Goal: Navigation & Orientation: Understand site structure

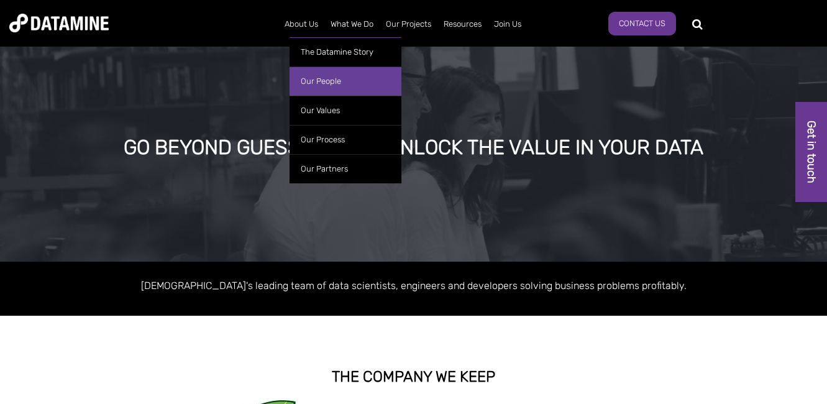
click at [317, 76] on link "Our People" at bounding box center [346, 81] width 112 height 29
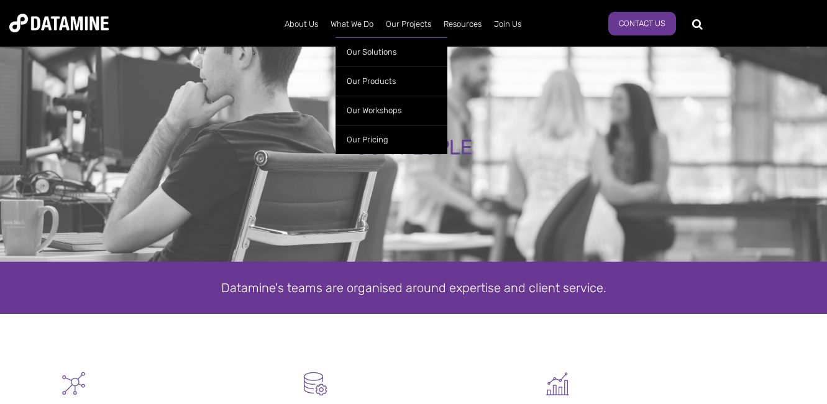
click at [362, 31] on ul "Our Solutions Our Products Retailwatch WeekAhead NZ Fuel Price Data Site Spotte…" at bounding box center [392, 92] width 112 height 123
click at [357, 27] on link "What We Do" at bounding box center [351, 24] width 55 height 32
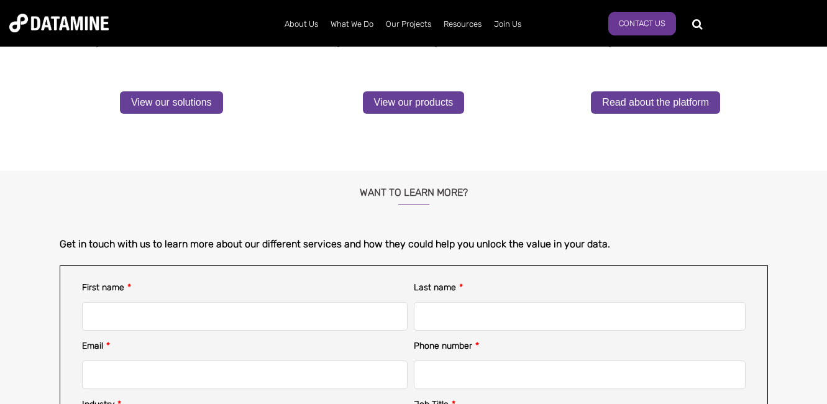
scroll to position [418, 0]
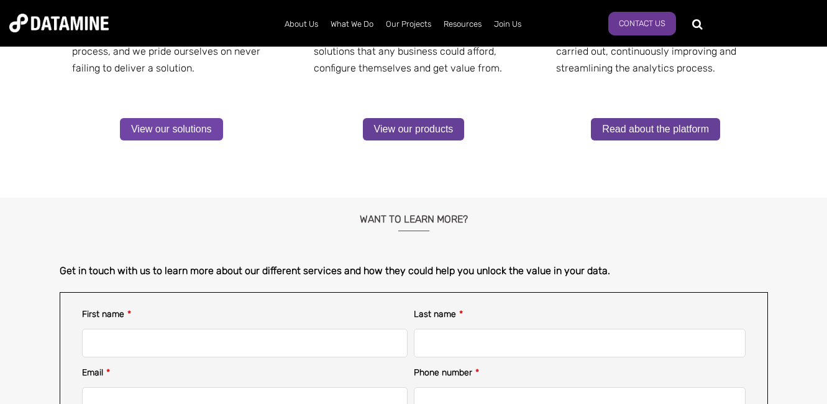
click at [178, 129] on link "View our solutions" at bounding box center [171, 129] width 103 height 22
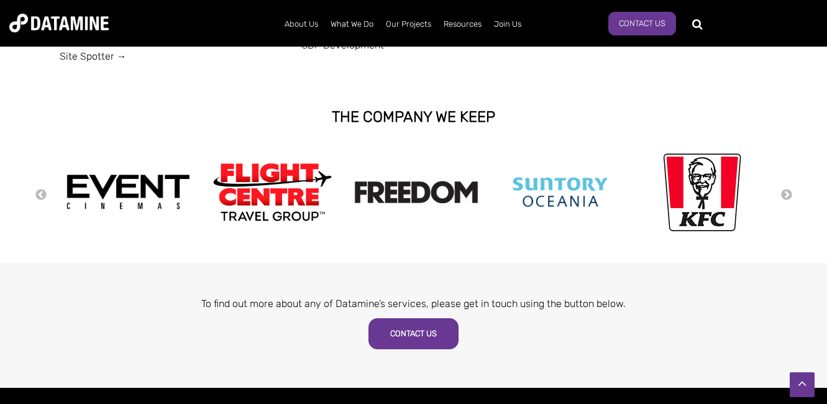
scroll to position [604, 0]
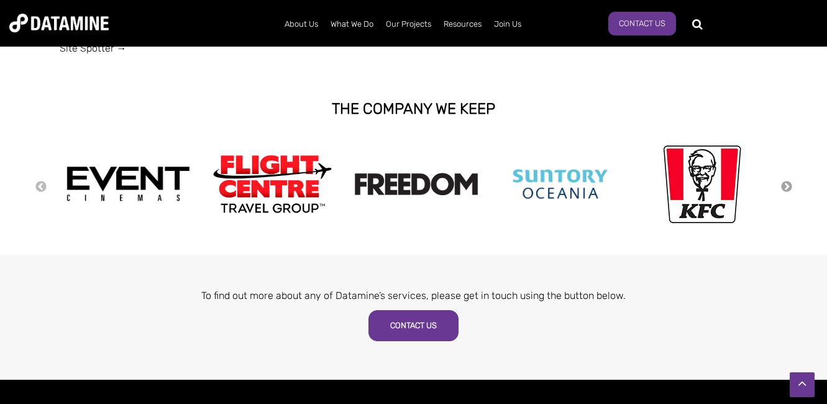
click at [787, 186] on button "Next" at bounding box center [787, 187] width 12 height 14
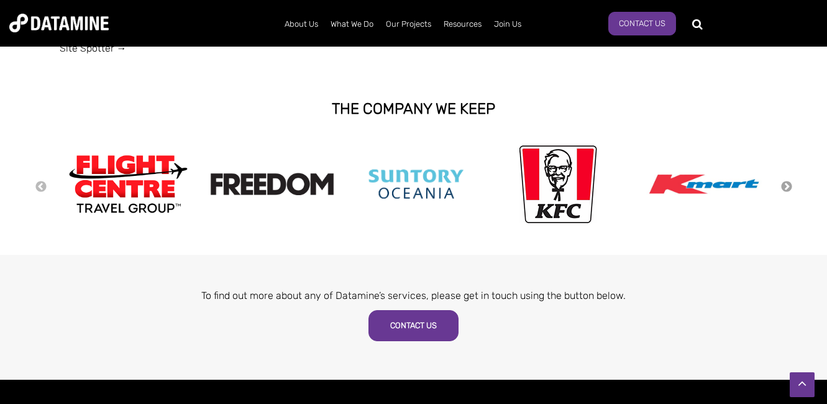
click at [787, 186] on button "Next" at bounding box center [787, 187] width 12 height 14
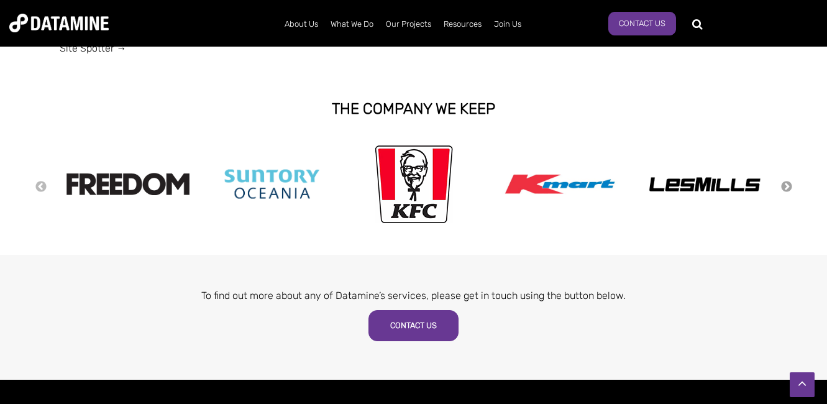
click at [781, 182] on button "Next" at bounding box center [787, 187] width 12 height 14
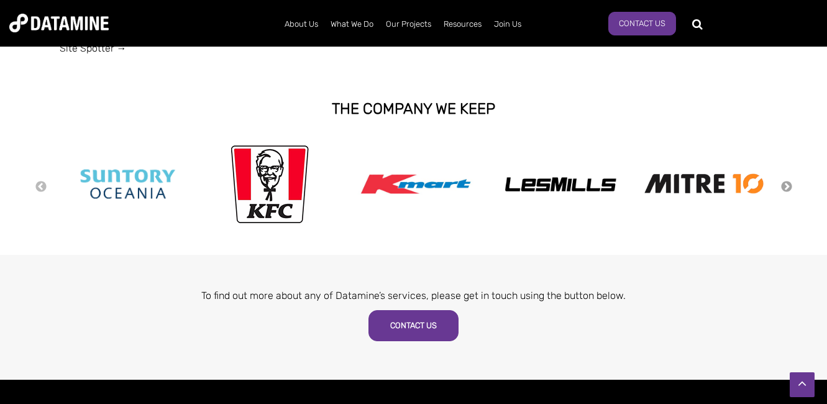
click at [786, 185] on button "Next" at bounding box center [787, 187] width 12 height 14
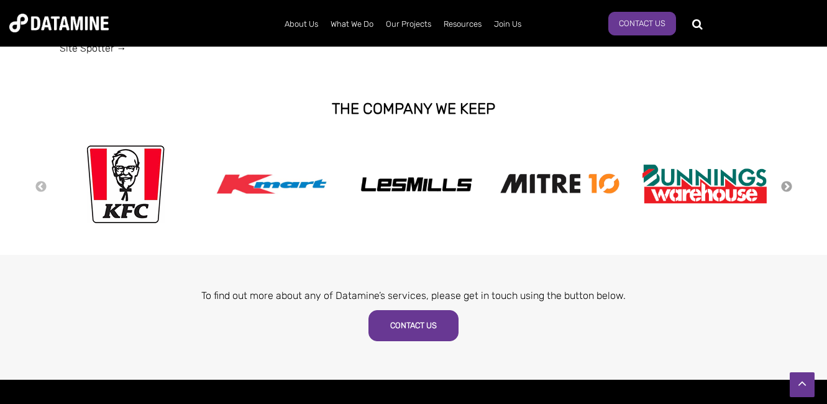
click at [786, 186] on button "Next" at bounding box center [787, 187] width 12 height 14
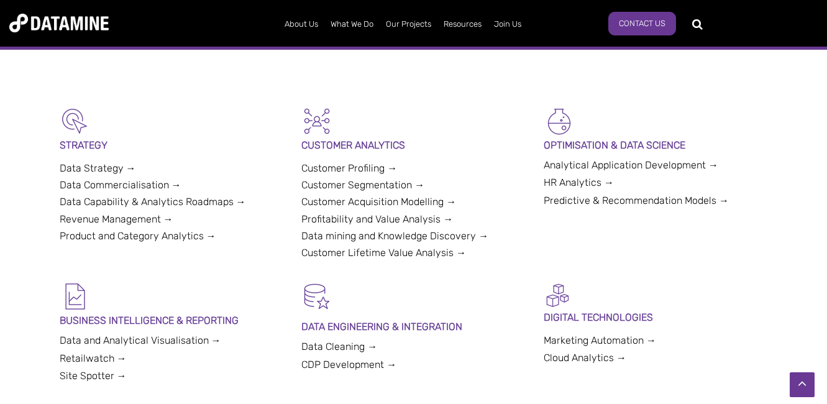
scroll to position [0, 0]
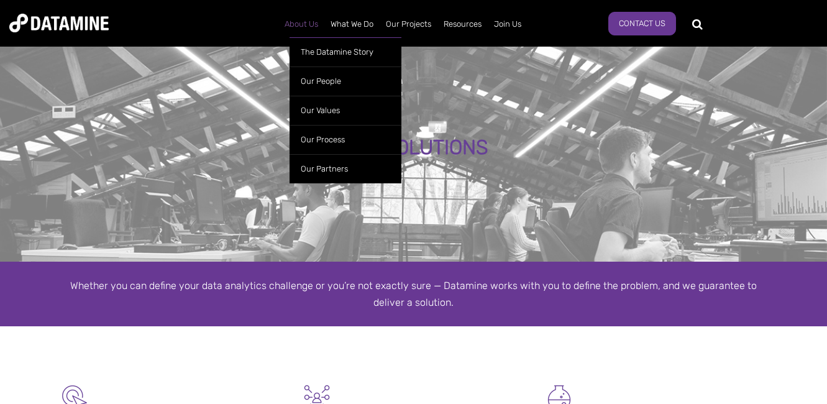
click at [301, 30] on link "About Us" at bounding box center [301, 24] width 46 height 32
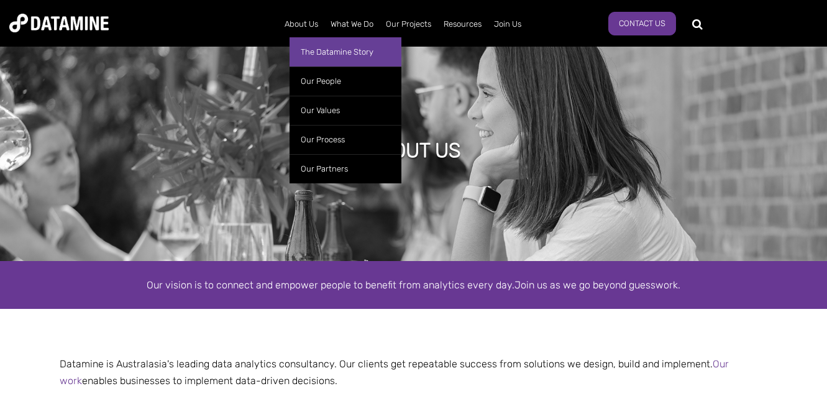
click at [319, 50] on link "The Datamine Story" at bounding box center [346, 51] width 112 height 29
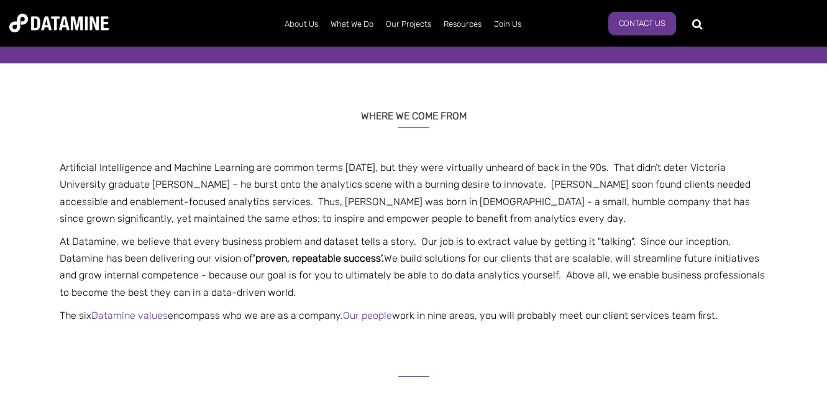
scroll to position [253, 0]
